Goal: Task Accomplishment & Management: Complete application form

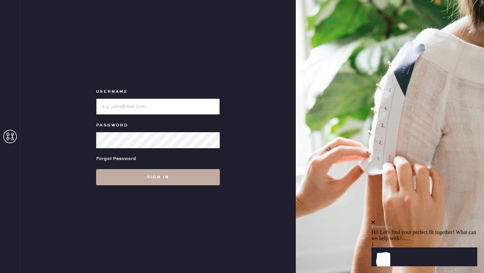
type input "reformationsantamonica"
click at [163, 175] on button "Sign in" at bounding box center [158, 177] width 124 height 16
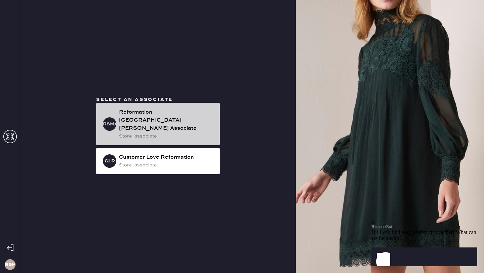
click at [164, 124] on div "Reformation [GEOGRAPHIC_DATA][PERSON_NAME] Associate" at bounding box center [166, 120] width 95 height 24
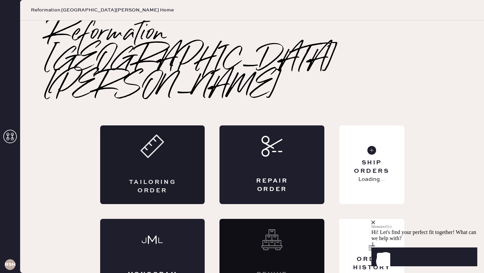
click at [162, 134] on icon at bounding box center [153, 146] width 24 height 24
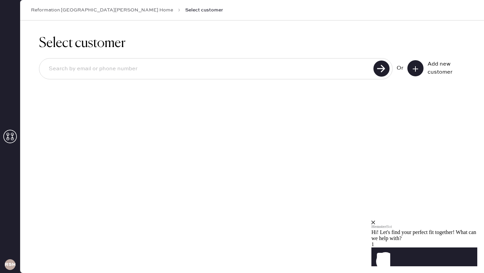
click at [148, 65] on input at bounding box center [207, 68] width 328 height 15
type input "[EMAIL_ADDRESS][DOMAIN_NAME]"
click at [417, 66] on icon at bounding box center [415, 69] width 7 height 7
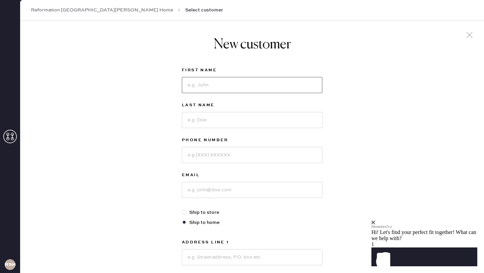
click at [246, 83] on input at bounding box center [252, 85] width 141 height 16
type input "[PERSON_NAME]"
click at [220, 121] on input at bounding box center [252, 120] width 141 height 16
type input "[PERSON_NAME]"
click at [208, 158] on input at bounding box center [252, 155] width 141 height 16
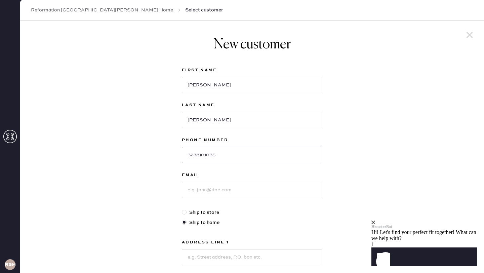
type input "3238101035"
click at [200, 196] on input at bounding box center [252, 190] width 141 height 16
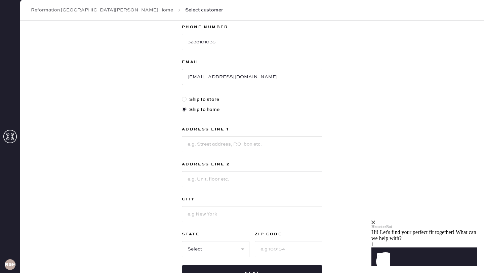
type input "[EMAIL_ADDRESS][DOMAIN_NAME]"
click at [247, 149] on input at bounding box center [252, 144] width 141 height 16
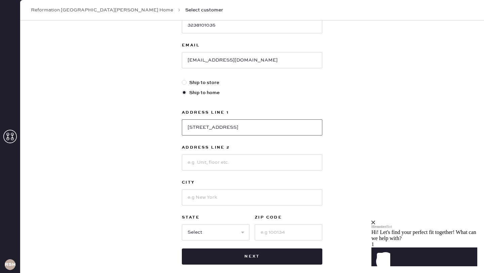
scroll to position [130, 0]
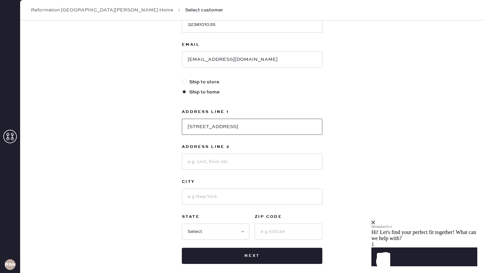
type input "[STREET_ADDRESS]"
click at [226, 165] on input at bounding box center [252, 162] width 141 height 16
type input "Unit 1109"
click at [221, 199] on input at bounding box center [252, 197] width 141 height 16
type input "Marina del Rey"
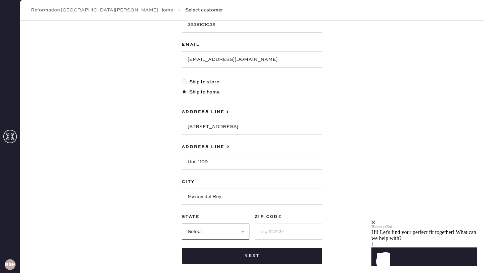
click at [217, 231] on select "Select AK AL AR AZ CA CO CT [GEOGRAPHIC_DATA] DE FL [GEOGRAPHIC_DATA] HI [GEOGR…" at bounding box center [216, 232] width 68 height 16
select select "CA"
click at [269, 230] on input at bounding box center [289, 232] width 68 height 16
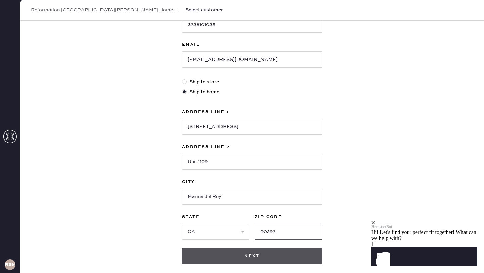
type input "90292"
click at [264, 257] on button "Next" at bounding box center [252, 256] width 141 height 16
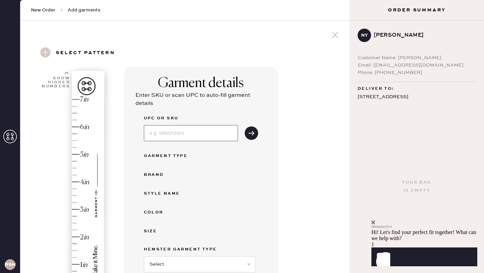
click at [184, 133] on input at bounding box center [191, 133] width 94 height 16
click at [252, 132] on use "submit" at bounding box center [251, 133] width 6 height 4
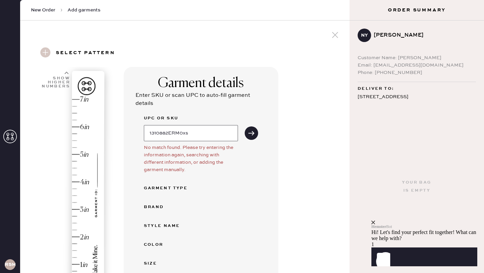
click at [182, 133] on input "1310882ERM0xs" at bounding box center [191, 133] width 94 height 16
click at [255, 133] on button "submit" at bounding box center [251, 132] width 13 height 13
click at [198, 134] on input "1310882ERM0xs" at bounding box center [191, 133] width 94 height 16
type input "1310882ERM0XS"
click at [245, 126] on button "submit" at bounding box center [251, 132] width 13 height 13
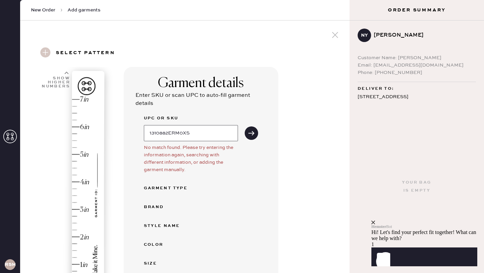
click at [208, 134] on input "1310882ERM0XS" at bounding box center [191, 133] width 94 height 16
click at [76, 127] on div "Hem here!" at bounding box center [70, 195] width 72 height 198
click at [75, 131] on div "Hem here!" at bounding box center [70, 195] width 72 height 198
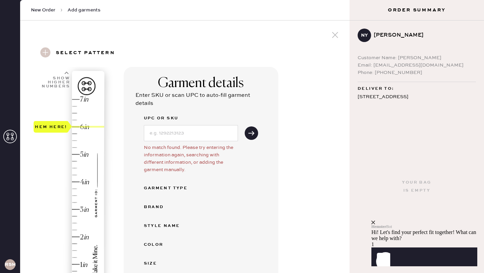
click at [75, 132] on div "Hem here!" at bounding box center [70, 195] width 72 height 198
click at [185, 128] on input at bounding box center [191, 133] width 94 height 16
click at [245, 126] on button "submit" at bounding box center [251, 132] width 13 height 13
click at [200, 133] on input "1310882ERM0XS" at bounding box center [191, 133] width 94 height 16
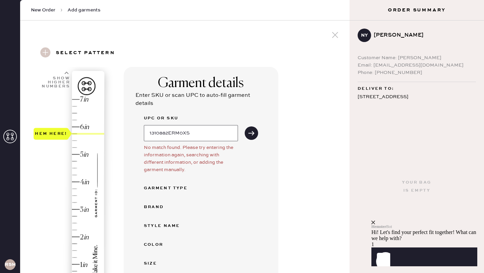
click at [200, 133] on input "1310882ERM0XS" at bounding box center [191, 133] width 94 height 16
type input "ryden"
click at [245, 126] on button "submit" at bounding box center [251, 132] width 13 height 13
click at [184, 135] on input "ryden" at bounding box center [191, 133] width 94 height 16
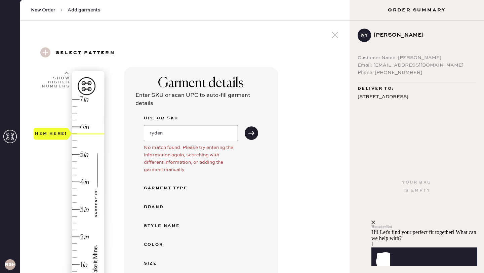
click at [184, 135] on input "ryden" at bounding box center [191, 133] width 94 height 16
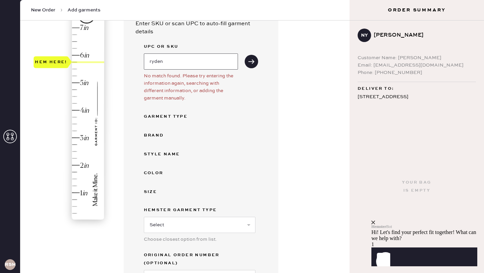
scroll to position [93, 0]
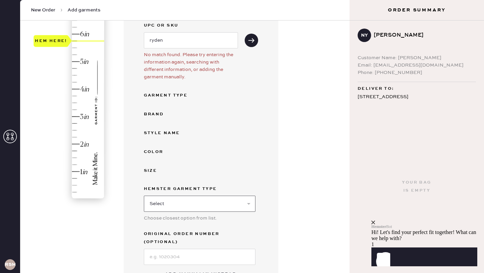
click at [177, 204] on select "Select Basic Skirt Jeans Leggings Pants Shorts Basic Sleeved Dress Basic Sleeve…" at bounding box center [200, 204] width 112 height 16
select select "7"
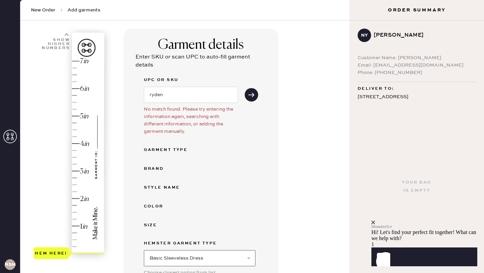
scroll to position [38, 0]
type input "5.75"
click at [75, 96] on div "Hem here!" at bounding box center [70, 158] width 72 height 198
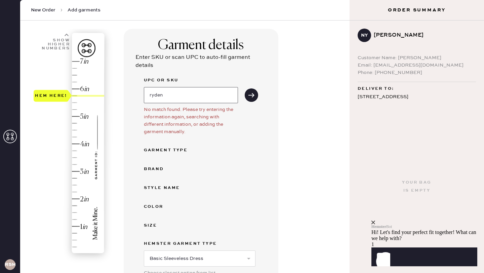
click at [165, 97] on input "ryden" at bounding box center [191, 95] width 94 height 16
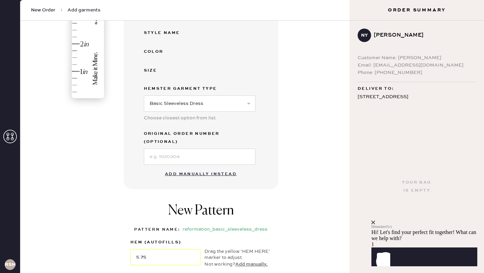
scroll to position [211, 0]
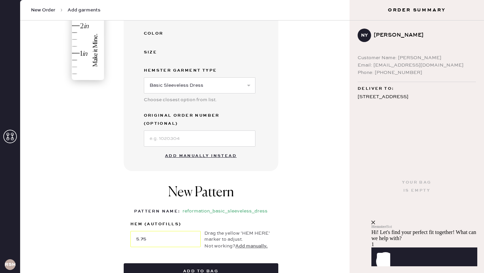
click at [192, 151] on button "Add manually instead" at bounding box center [201, 155] width 80 height 13
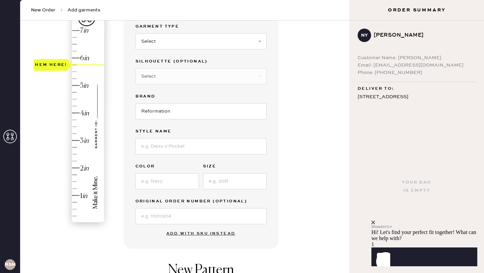
scroll to position [72, 0]
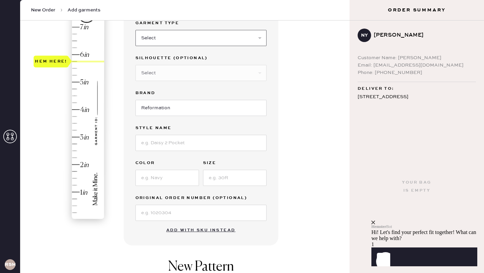
click at [177, 36] on select "Select Basic Skirt Jeans Leggings Pants Shorts Basic Sleeved Dress Basic Sleeve…" at bounding box center [200, 38] width 131 height 16
select select "7"
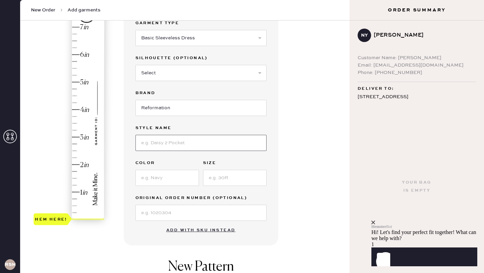
click at [173, 150] on input at bounding box center [200, 143] width 131 height 16
click at [173, 150] on input "Ryden Knit Dres" at bounding box center [200, 143] width 131 height 16
type input "Ryden Knit Dress"
click at [171, 180] on input at bounding box center [167, 178] width 64 height 16
type input "Mermaid Sparkle"
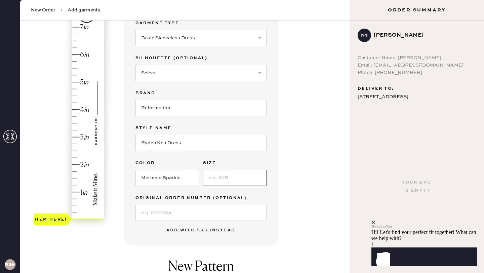
click at [223, 182] on input at bounding box center [235, 178] width 64 height 16
type input "XS"
click at [214, 210] on input at bounding box center [200, 213] width 131 height 16
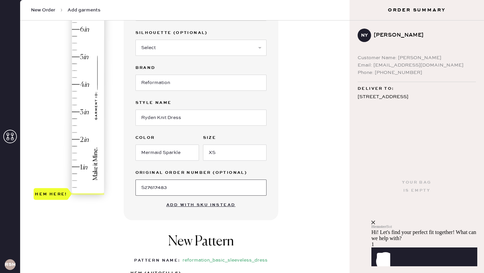
scroll to position [74, 0]
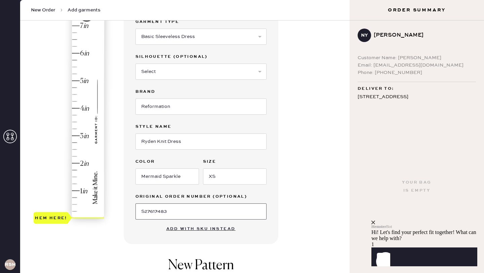
type input "S27617483"
type input "5.75"
click at [74, 62] on div "Hem here!" at bounding box center [70, 122] width 72 height 198
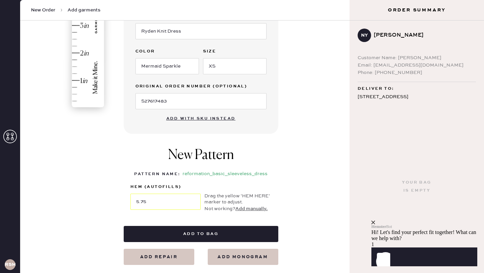
scroll to position [189, 0]
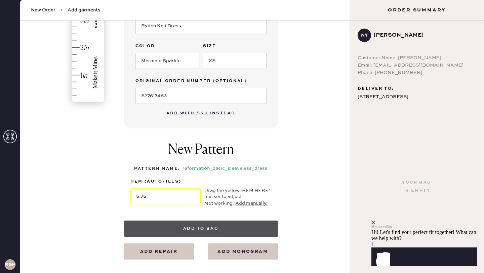
click at [196, 227] on button "Add to bag" at bounding box center [201, 229] width 155 height 16
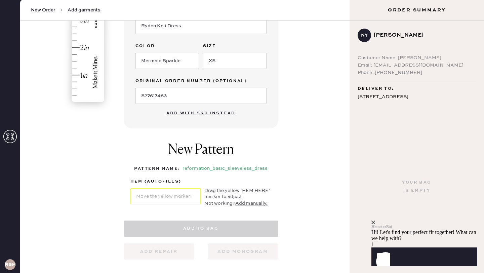
select select "7"
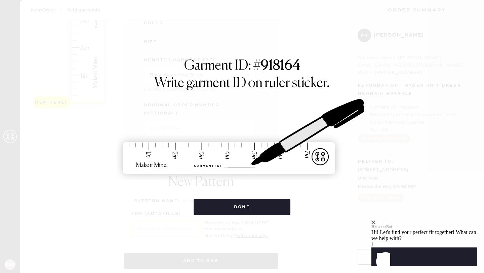
click at [230, 164] on img at bounding box center [242, 136] width 252 height 111
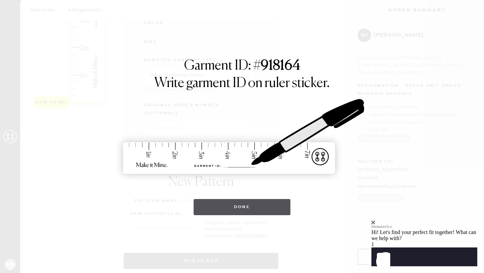
click at [254, 214] on button "Done" at bounding box center [242, 207] width 97 height 16
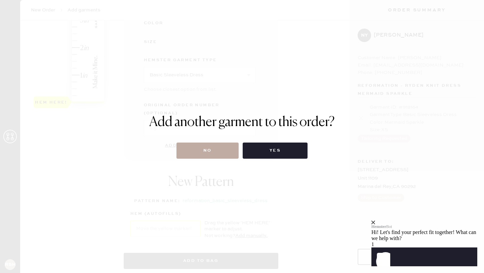
click at [218, 150] on button "No" at bounding box center [208, 151] width 62 height 16
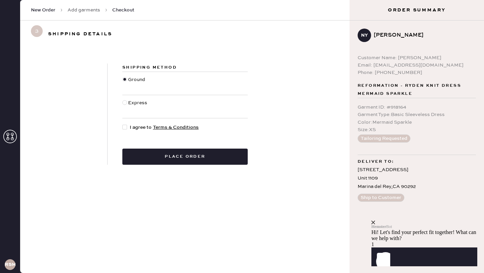
click at [123, 126] on div at bounding box center [124, 127] width 5 height 5
click at [123, 124] on input "I agree to Terms & Conditions" at bounding box center [122, 124] width 0 height 0
checkbox input "true"
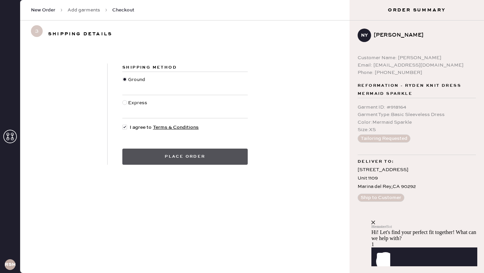
click at [153, 159] on button "Place order" at bounding box center [184, 157] width 125 height 16
